Goal: Task Accomplishment & Management: Manage account settings

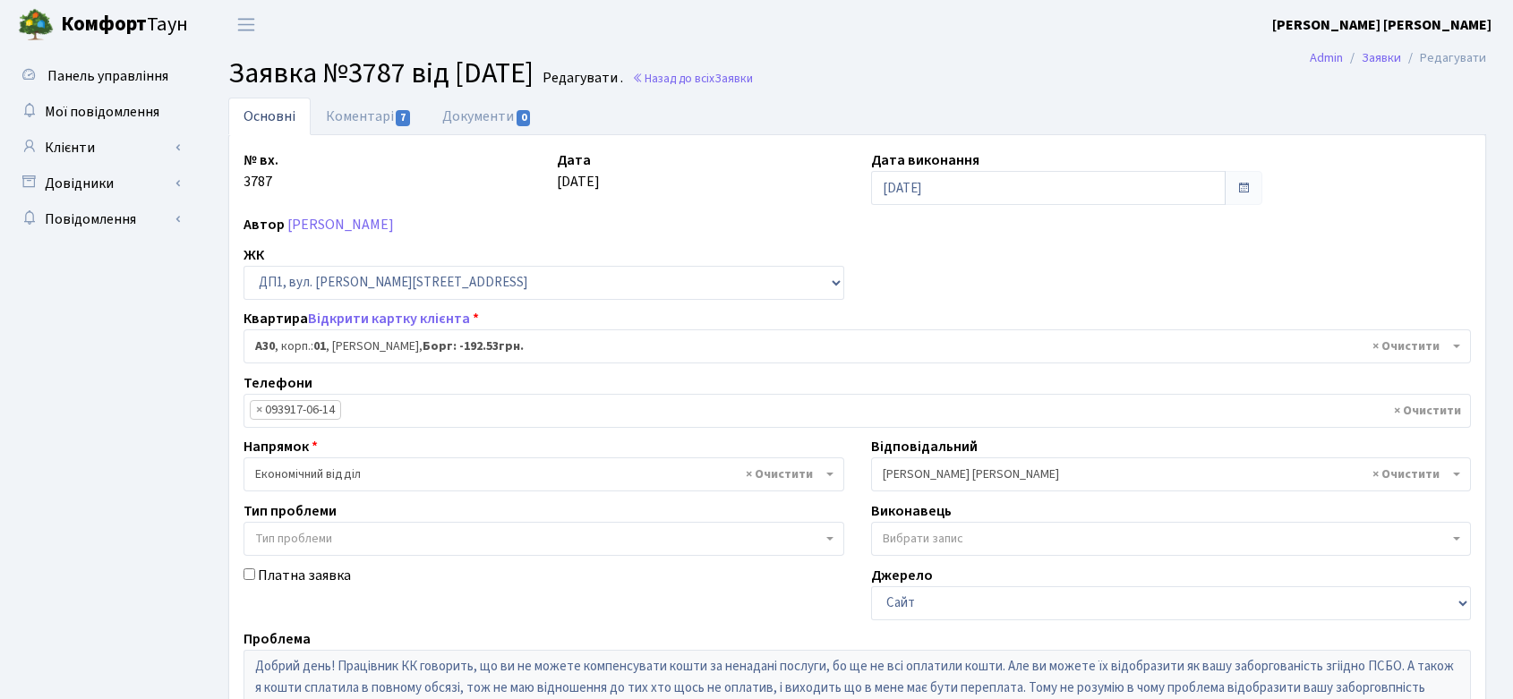
select select "29545"
click at [76, 142] on link "Клієнти" at bounding box center [98, 148] width 179 height 36
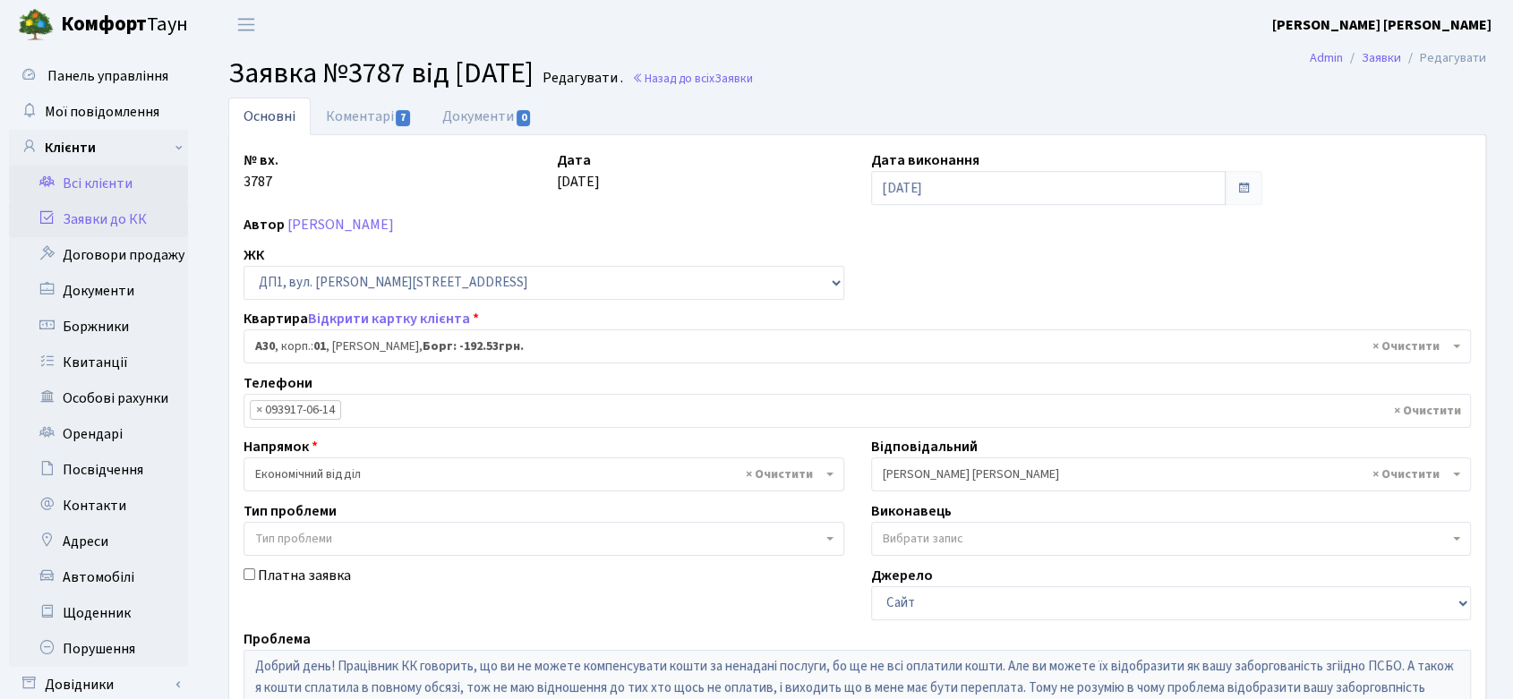
click at [115, 177] on link "Всі клієнти" at bounding box center [98, 184] width 179 height 36
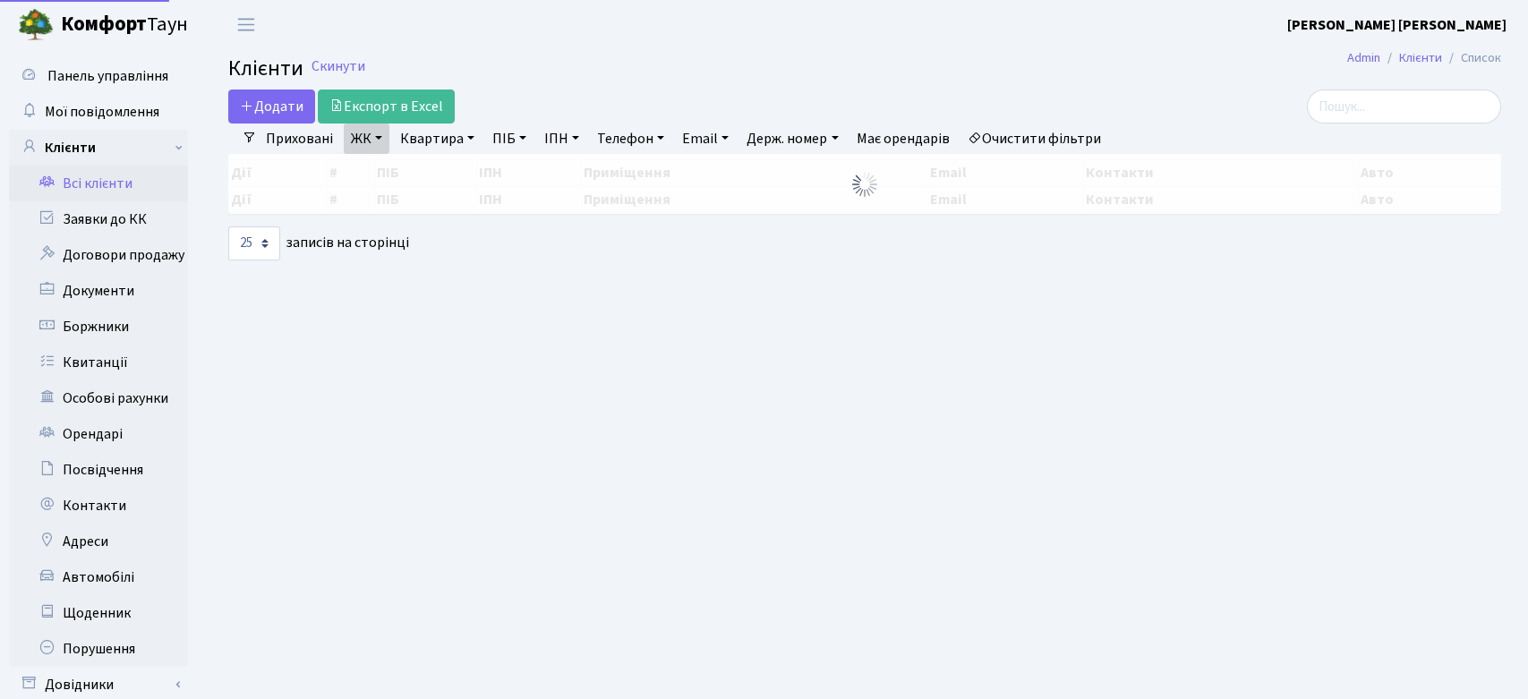
select select "25"
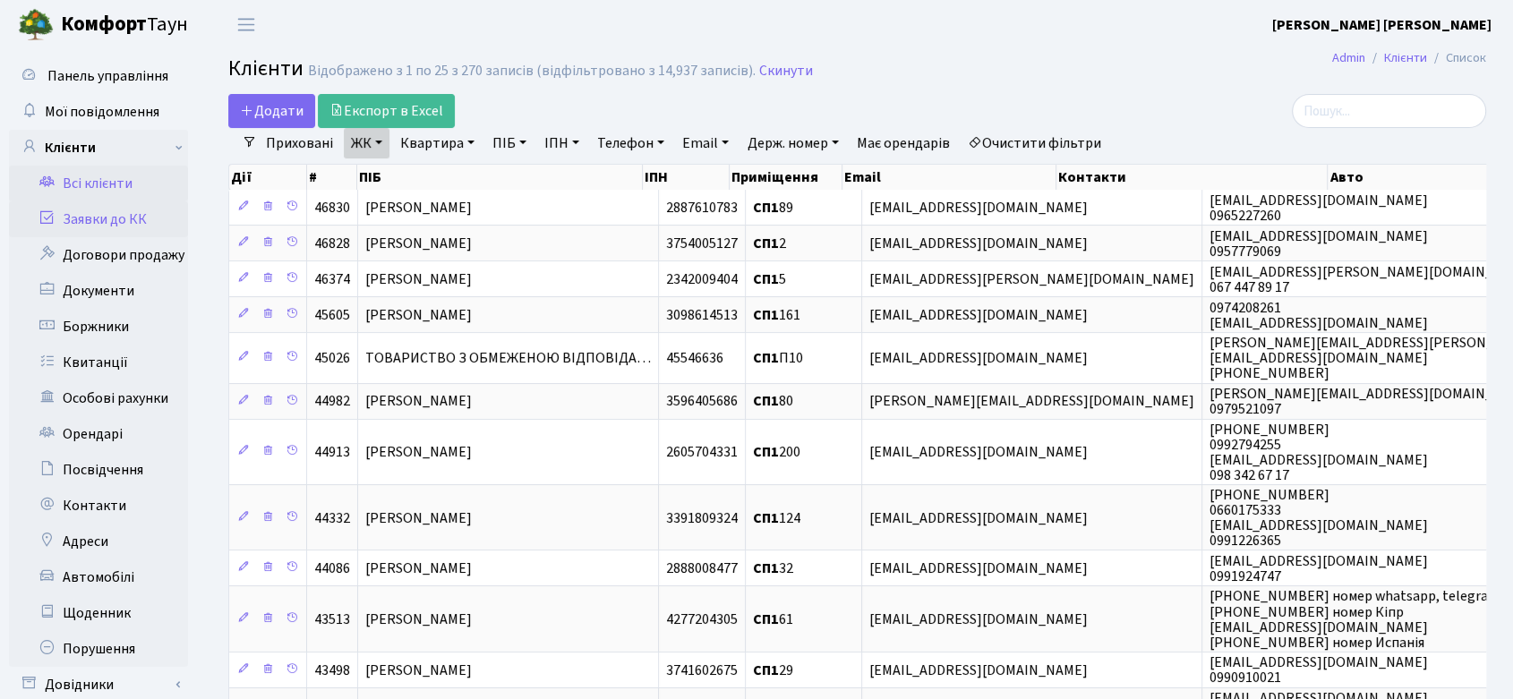
click at [121, 213] on link "Заявки до КК" at bounding box center [98, 219] width 179 height 36
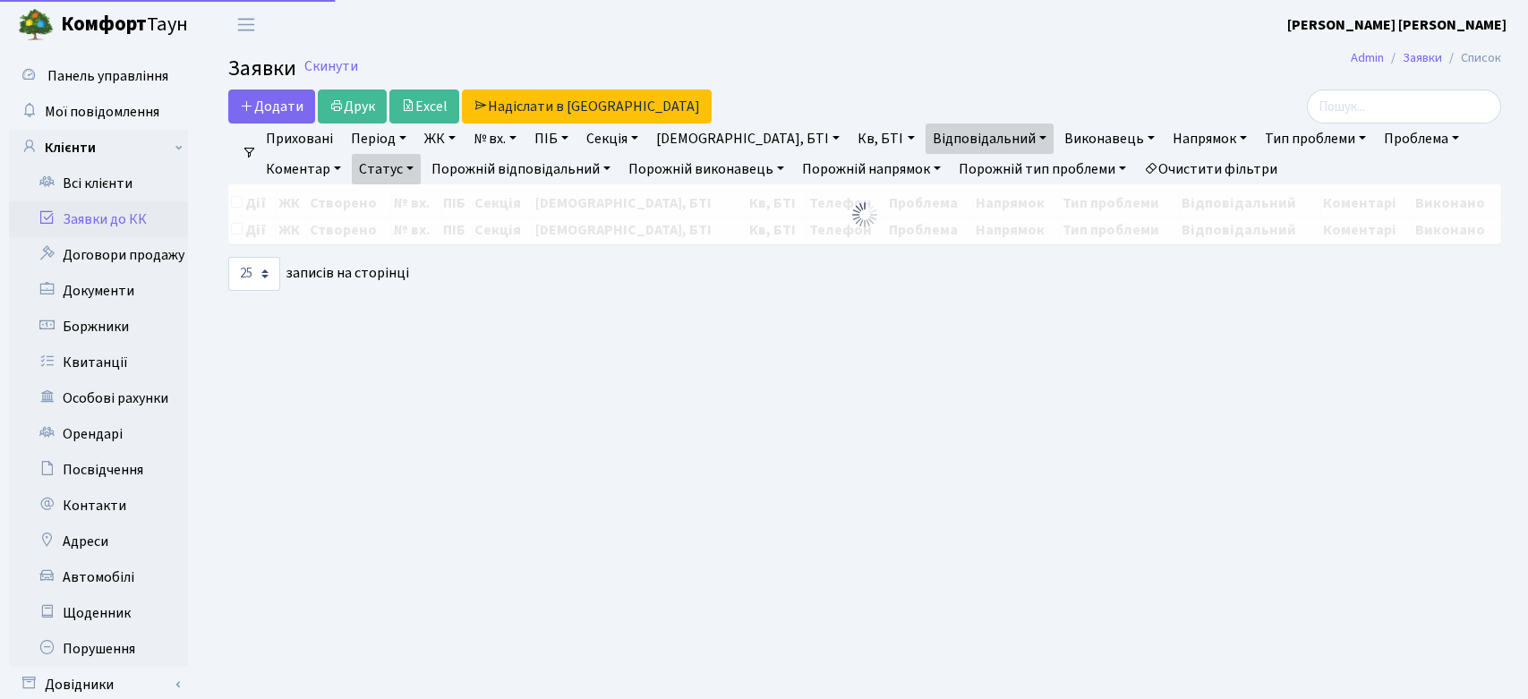
select select "25"
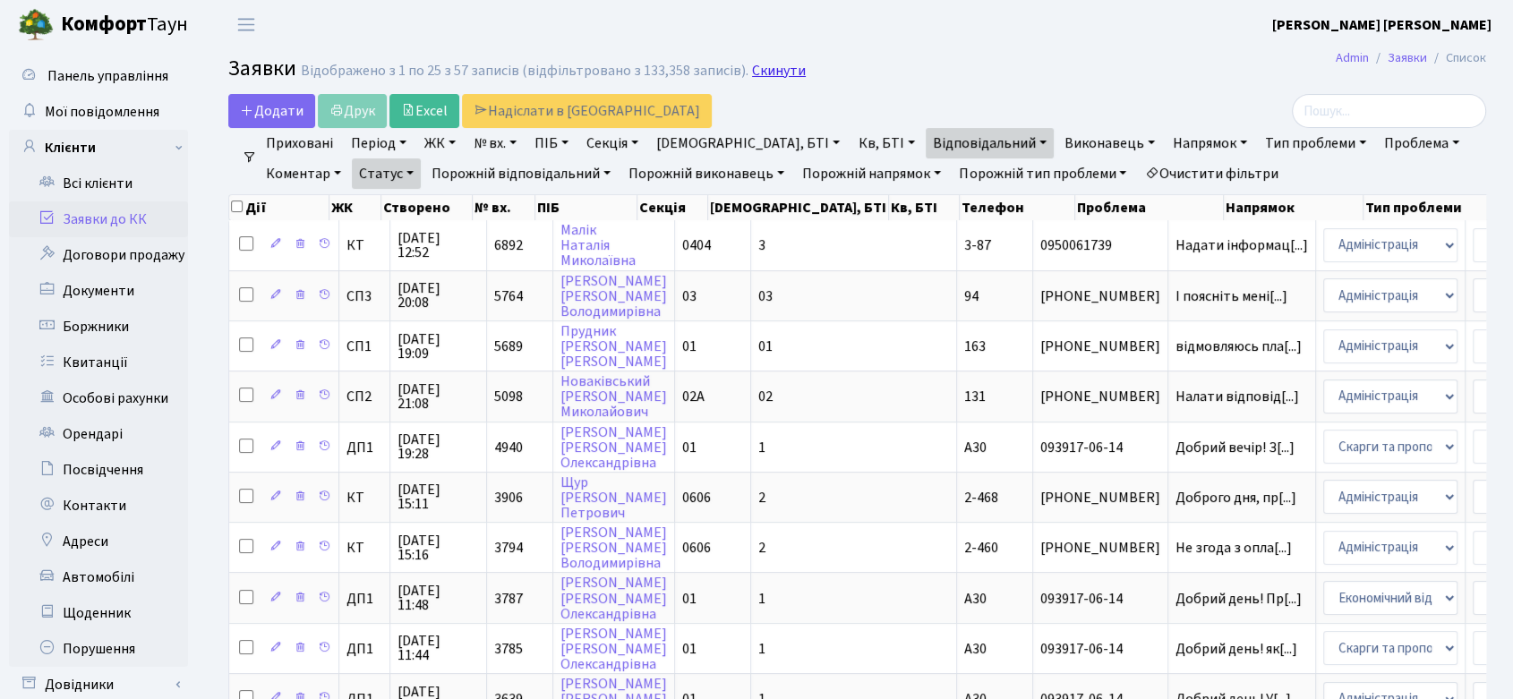
click at [752, 64] on link "Скинути" at bounding box center [779, 71] width 54 height 17
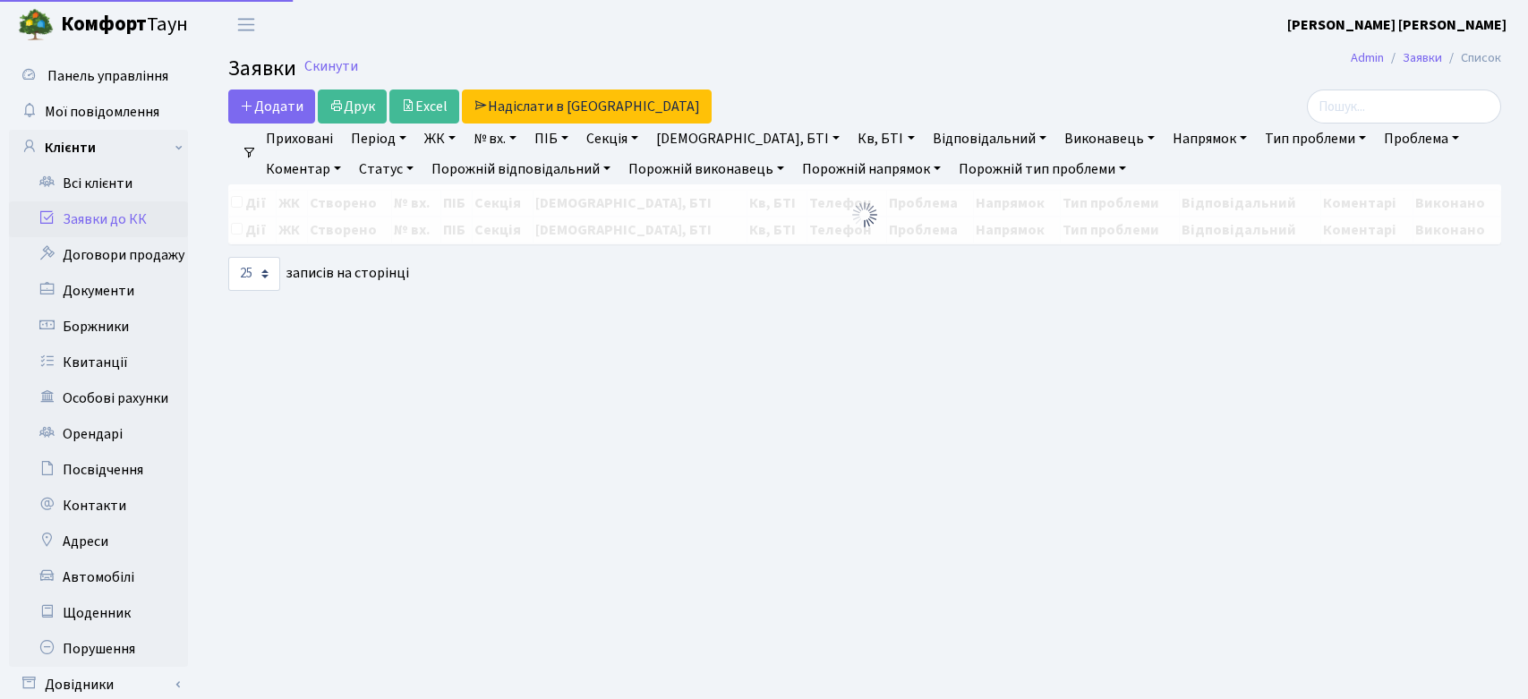
select select "25"
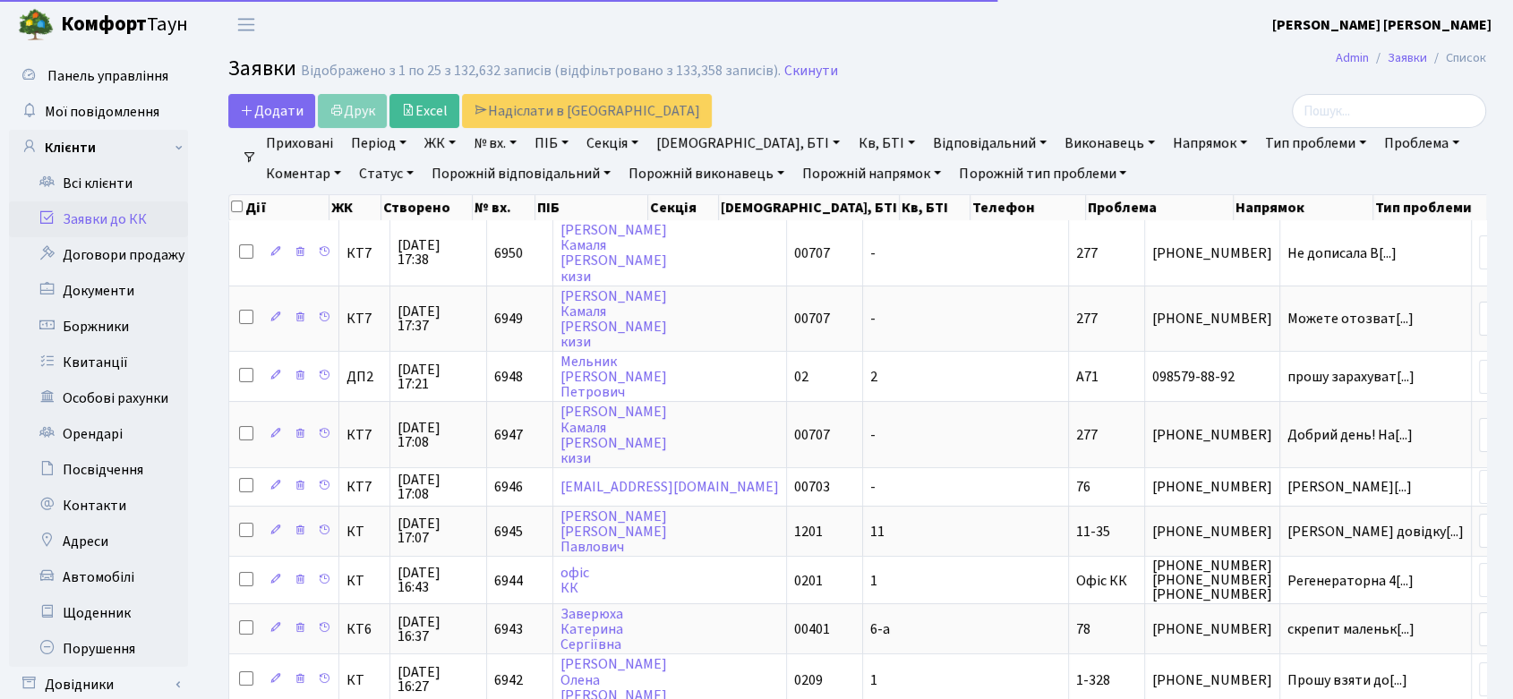
click at [559, 139] on link "ПІБ" at bounding box center [551, 143] width 48 height 30
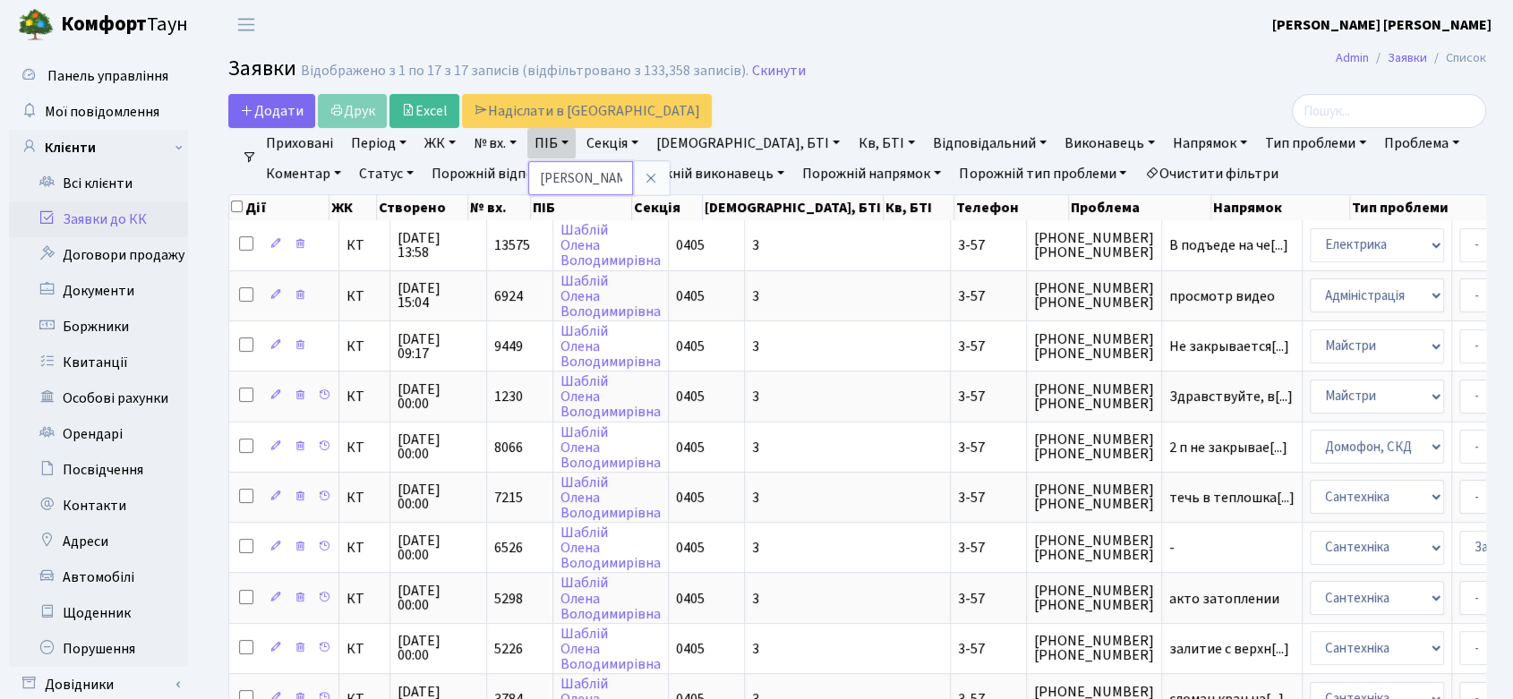
scroll to position [0, 2]
type input "шаблій Любов"
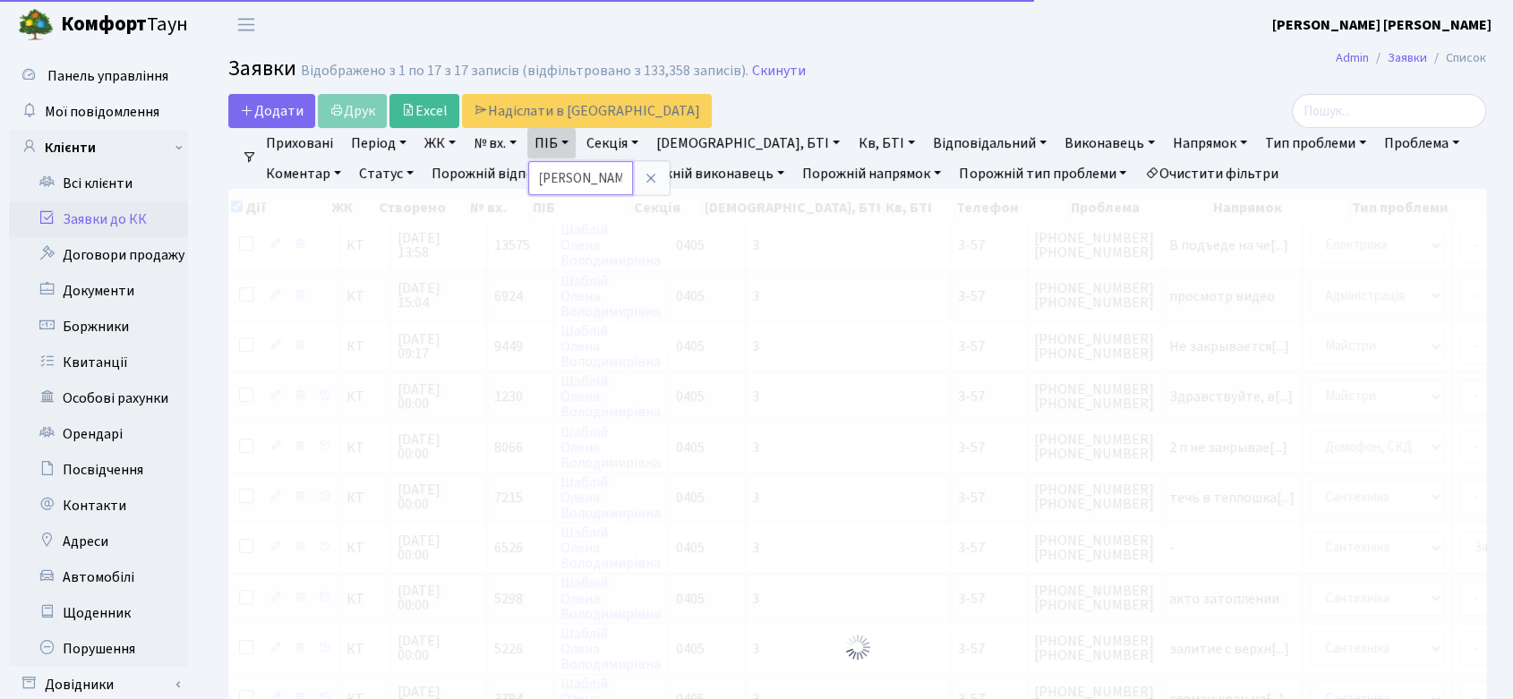
checkbox input "true"
